Goal: Task Accomplishment & Management: Manage account settings

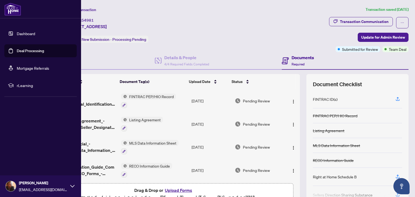
click at [17, 52] on link "Deal Processing" at bounding box center [30, 50] width 27 height 5
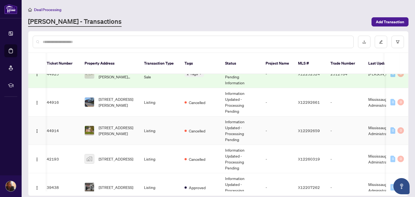
scroll to position [0, 4]
click at [161, 95] on td "Listing" at bounding box center [159, 102] width 41 height 28
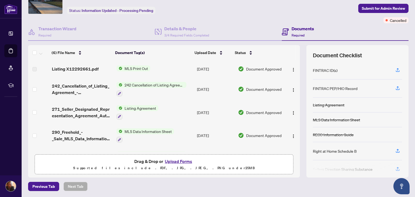
scroll to position [43, 0]
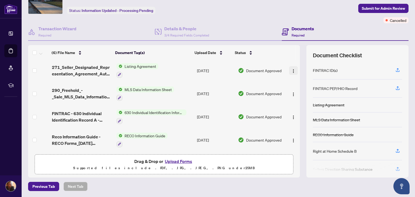
click at [291, 69] on img "button" at bounding box center [293, 71] width 4 height 4
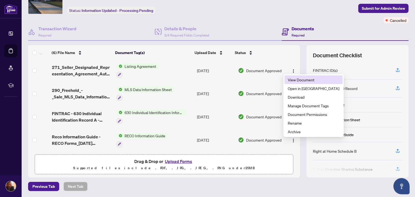
click at [297, 79] on span "View Document" at bounding box center [314, 80] width 52 height 6
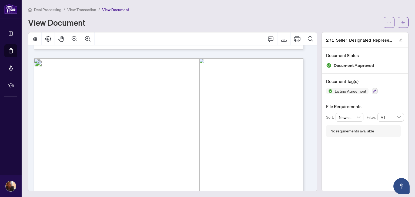
scroll to position [1142, 0]
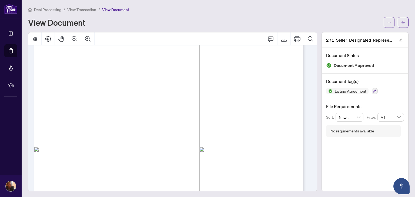
drag, startPoint x: 65, startPoint y: 89, endPoint x: 70, endPoint y: 88, distance: 4.5
click at [75, 93] on span "Brokerage" at bounding box center [64, 92] width 21 height 4
click at [281, 36] on icon "Export" at bounding box center [284, 39] width 6 height 6
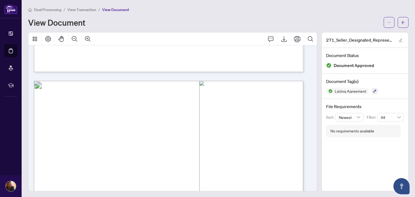
scroll to position [670, 0]
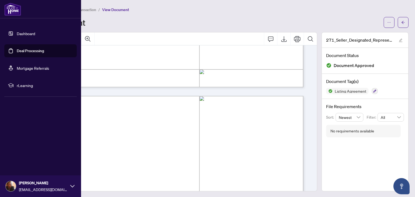
click at [17, 51] on link "Deal Processing" at bounding box center [30, 50] width 27 height 5
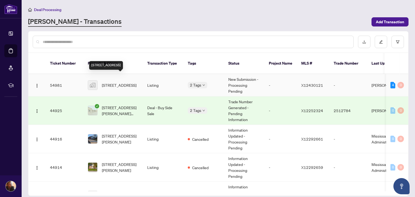
click at [122, 82] on span "[STREET_ADDRESS]" at bounding box center [119, 85] width 35 height 6
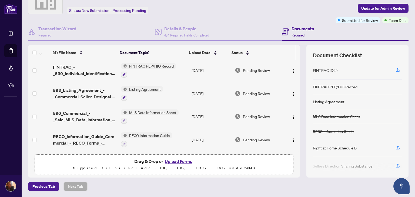
scroll to position [44, 0]
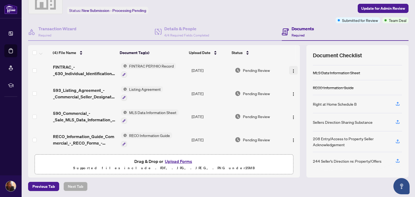
click at [289, 73] on button "button" at bounding box center [293, 70] width 9 height 9
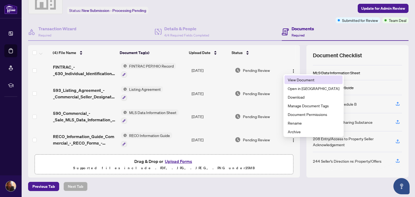
click at [294, 80] on span "View Document" at bounding box center [314, 80] width 52 height 6
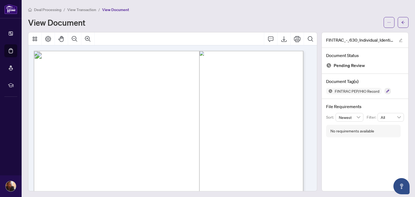
scroll to position [69, 0]
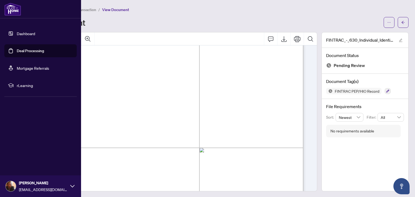
click at [17, 51] on link "Deal Processing" at bounding box center [30, 50] width 27 height 5
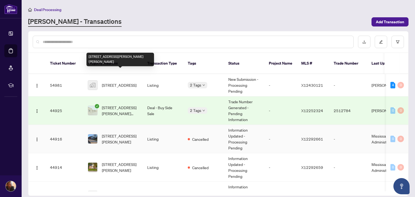
scroll to position [48, 0]
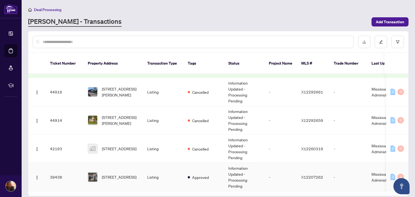
click at [162, 163] on td "Listing" at bounding box center [163, 177] width 41 height 28
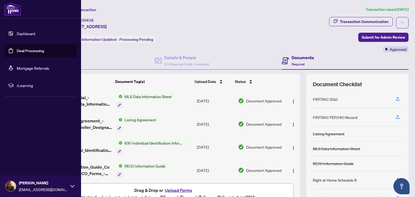
click at [27, 48] on link "Deal Processing" at bounding box center [30, 50] width 27 height 5
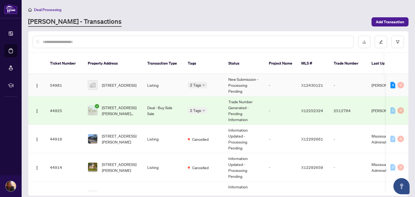
click at [255, 74] on td "New Submission - Processing Pending" at bounding box center [244, 85] width 41 height 22
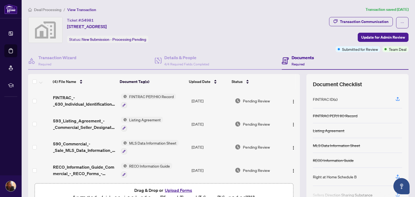
click at [155, 106] on div at bounding box center [148, 105] width 55 height 6
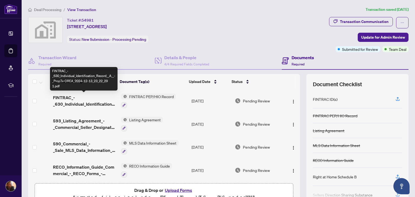
click at [65, 99] on span "FINTRAC_-_630_Individual_Identification_Record__A__-_PropTx-OREA_2024-12-13_23_…" at bounding box center [84, 100] width 63 height 13
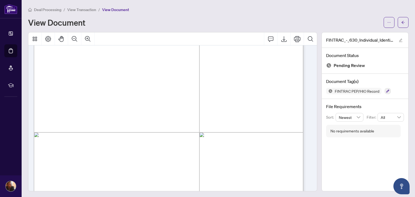
scroll to position [85, 0]
click at [114, 90] on span "[STREET_ADDRESS]" at bounding box center [95, 89] width 38 height 4
click at [133, 135] on span "R0206-00008-40401" at bounding box center [132, 135] width 38 height 4
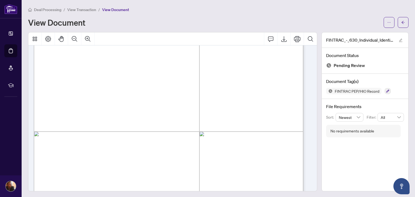
click at [97, 136] on span "2. Document Identifier Number:" at bounding box center [74, 136] width 45 height 5
click at [115, 134] on span "R0206-00008-40401" at bounding box center [132, 135] width 38 height 4
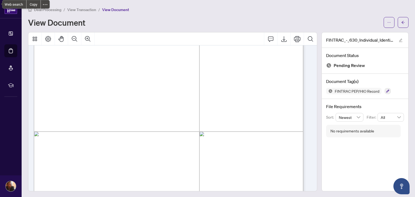
click at [115, 134] on span "R0206-00008-40401" at bounding box center [132, 135] width 38 height 4
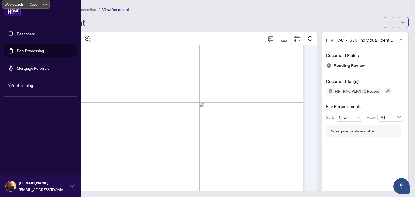
click at [25, 52] on link "Deal Processing" at bounding box center [30, 50] width 27 height 5
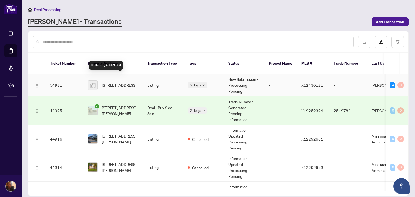
click at [130, 82] on span "[STREET_ADDRESS]" at bounding box center [119, 85] width 35 height 6
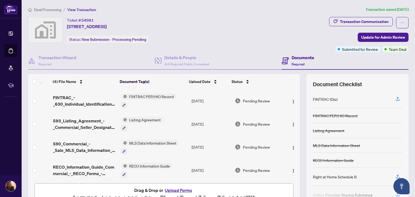
click at [142, 117] on span "Listing Agreement" at bounding box center [145, 120] width 36 height 6
click at [290, 123] on button "button" at bounding box center [293, 124] width 9 height 9
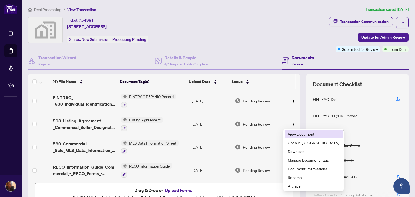
click at [293, 130] on li "View Document" at bounding box center [313, 134] width 58 height 9
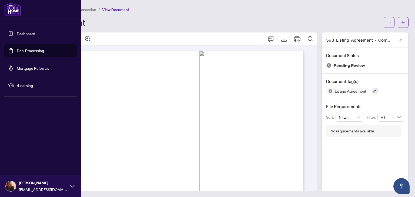
click at [17, 49] on link "Deal Processing" at bounding box center [30, 50] width 27 height 5
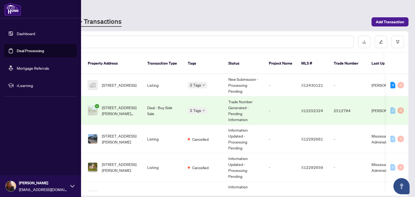
click at [44, 53] on link "Deal Processing" at bounding box center [30, 50] width 27 height 5
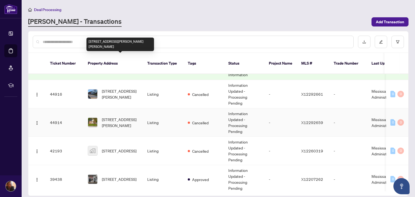
scroll to position [46, 0]
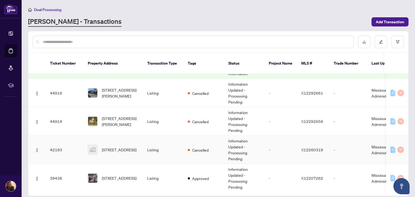
click at [175, 150] on td "Listing" at bounding box center [163, 150] width 41 height 28
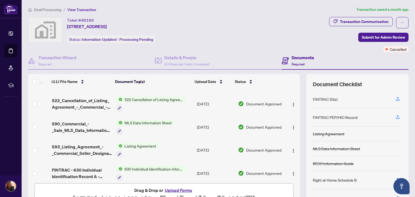
scroll to position [35, 0]
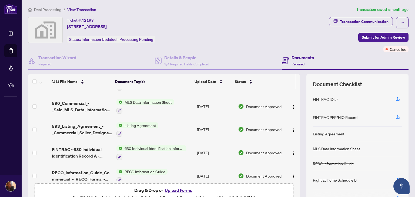
click at [147, 124] on span "Listing Agreement" at bounding box center [140, 125] width 36 height 6
click at [274, 125] on td "Document Approved" at bounding box center [261, 129] width 50 height 23
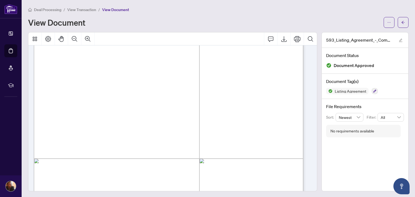
scroll to position [414, 0]
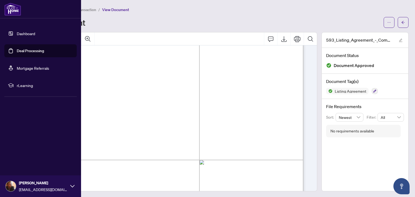
click at [28, 48] on link "Deal Processing" at bounding box center [30, 50] width 27 height 5
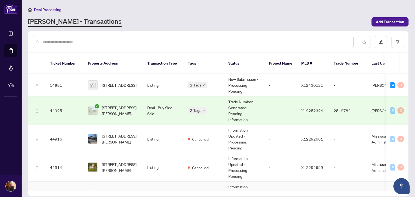
scroll to position [48, 0]
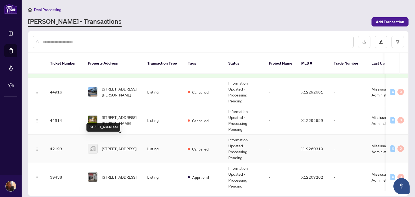
click at [126, 146] on span "[STREET_ADDRESS]" at bounding box center [119, 149] width 35 height 6
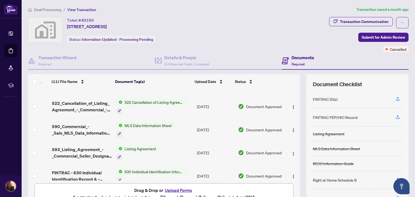
scroll to position [11, 0]
click at [154, 152] on div "Listing Agreement" at bounding box center [137, 153] width 42 height 15
click at [291, 154] on img "button" at bounding box center [293, 154] width 4 height 4
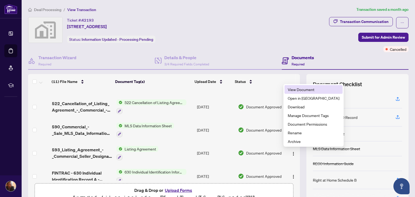
click at [291, 90] on span "View Document" at bounding box center [314, 89] width 52 height 6
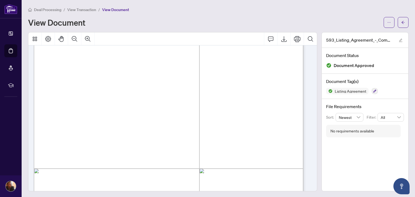
scroll to position [1478, 0]
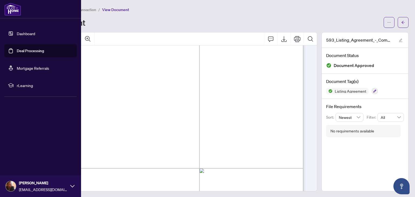
click at [17, 51] on link "Deal Processing" at bounding box center [30, 50] width 27 height 5
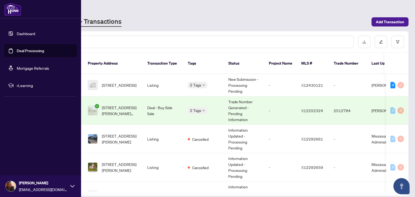
click at [26, 53] on link "Deal Processing" at bounding box center [30, 50] width 27 height 5
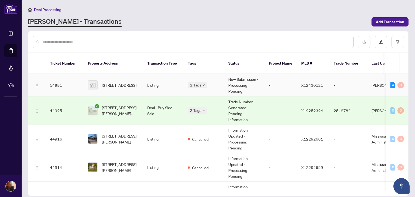
click at [163, 81] on td "Listing" at bounding box center [163, 85] width 41 height 22
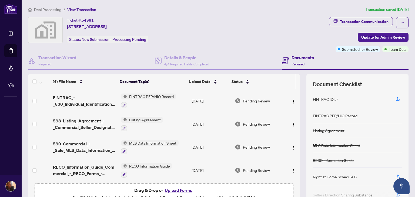
click at [92, 107] on td "FINTRAC_-_630_Individual_Identification_Record__A__-_PropTx-OREA_2024-12-13_23_…" at bounding box center [85, 100] width 68 height 23
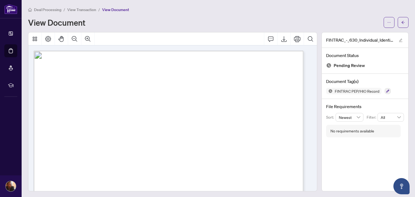
scroll to position [65, 0]
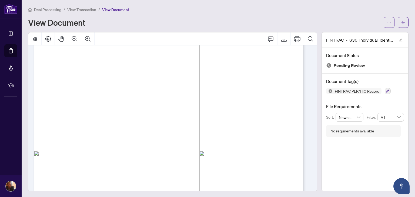
click at [146, 154] on span "R0206-00008-40401" at bounding box center [132, 154] width 38 height 4
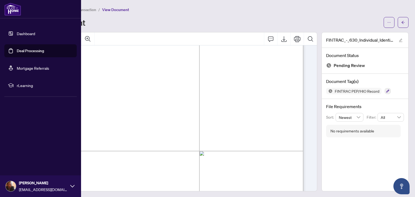
click at [23, 48] on link "Deal Processing" at bounding box center [30, 50] width 27 height 5
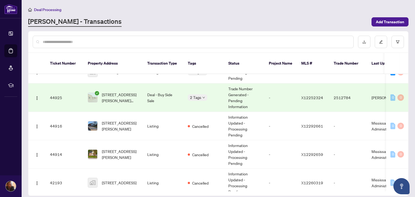
scroll to position [45, 0]
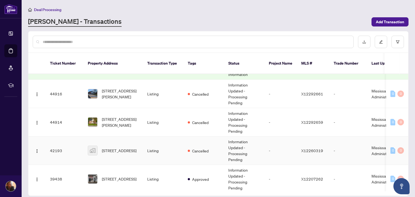
click at [130, 136] on td "[STREET_ADDRESS]" at bounding box center [112, 150] width 59 height 28
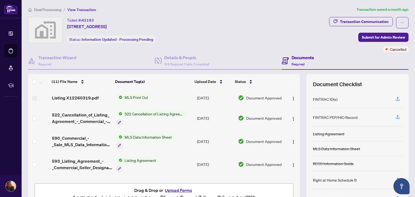
click at [150, 134] on span "MLS Data Information Sheet" at bounding box center [148, 137] width 52 height 6
click at [291, 142] on button "button" at bounding box center [293, 141] width 9 height 9
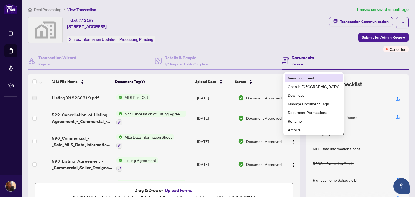
click at [300, 75] on li "View Document" at bounding box center [313, 77] width 58 height 9
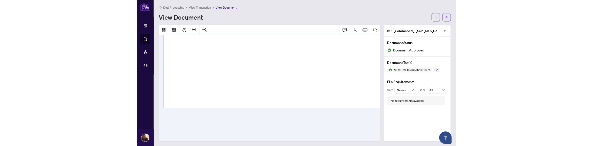
scroll to position [91, 0]
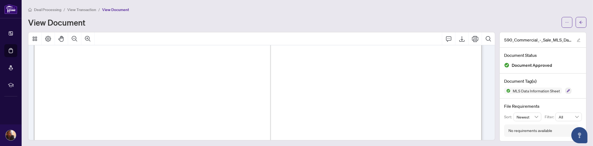
click at [131, 140] on span "SW" at bounding box center [127, 143] width 8 height 8
click at [98, 117] on span "Lincoln" at bounding box center [85, 119] width 28 height 7
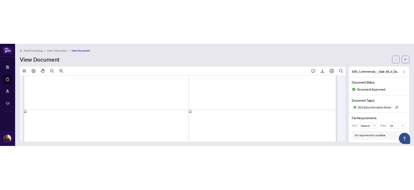
scroll to position [194, 0]
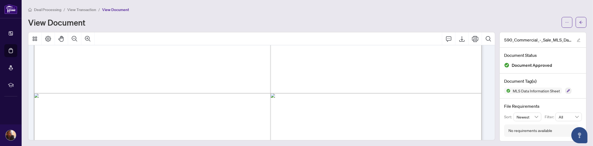
click at [71, 106] on span "PART OF LOTS 38, 39, 48, 49, 55 CP PL 3, DESIGNATED AS PARTS 3, 5 & 6 30R13769 …" at bounding box center [254, 108] width 366 height 7
click at [72, 106] on span "PART OF LOTS 38, 39, 48, 49, 55 CP PL 3, DESIGNATED AS PARTS 3, 5 & 6 30R13769 …" at bounding box center [254, 108] width 366 height 7
drag, startPoint x: 72, startPoint y: 109, endPoint x: 125, endPoint y: 111, distance: 53.3
click at [125, 111] on span "PART OF LOTS 38, 39, 48, 49, 55 CP PL 3, DESIGNATED AS PARTS 3, 5 & 6 30R13769 …" at bounding box center [254, 108] width 366 height 7
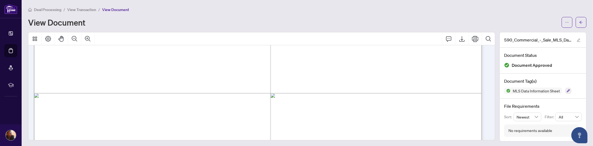
drag, startPoint x: 151, startPoint y: 120, endPoint x: 70, endPoint y: 109, distance: 81.2
click at [237, 100] on span "(500 characters)" at bounding box center [221, 99] width 31 height 6
drag, startPoint x: 352, startPoint y: 118, endPoint x: 260, endPoint y: 122, distance: 92.5
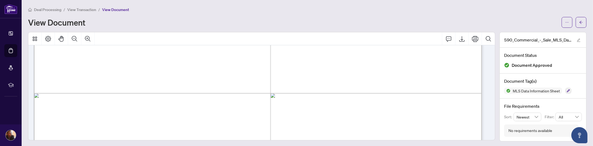
click at [350, 120] on span "S/T EASEMENT OVER PT LT 39 CP PL 3, BEING PT 5 30R13769 AS IN RO613437" at bounding box center [210, 118] width 279 height 7
drag, startPoint x: 348, startPoint y: 120, endPoint x: 119, endPoint y: 114, distance: 229.1
click at [119, 115] on span "S/T EASEMENT OVER PT LT 39 CP PL 3, BEING PT 5 30R13769 AS IN RO613437" at bounding box center [210, 118] width 279 height 7
click at [296, 115] on span "S/T EASEMENT OVER PT LT 39 CP PL 3, BEING PT 5 30R13769 AS IN RO613437" at bounding box center [210, 118] width 279 height 7
drag, startPoint x: 349, startPoint y: 119, endPoint x: 318, endPoint y: 112, distance: 32.2
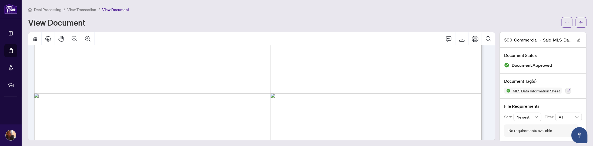
click at [318, 112] on span "PART OF LOTS 38, 39, 48, 49, 55 CP PL 3, DESIGNATED AS PARTS 3, 5 & 6 30R13769 …" at bounding box center [254, 108] width 366 height 7
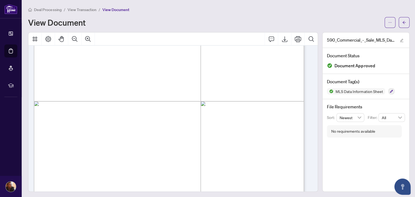
scroll to position [117, 0]
click at [280, 32] on button "Export" at bounding box center [283, 38] width 13 height 13
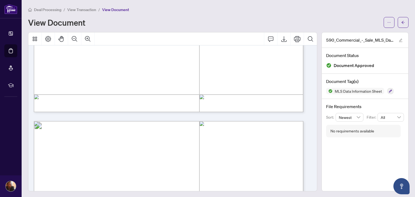
scroll to position [288, 0]
click at [78, 62] on span "[GEOGRAPHIC_DATA]" at bounding box center [76, 60] width 41 height 4
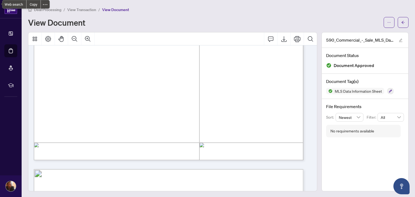
scroll to position [1676, 0]
